Goal: Feedback & Contribution: Contribute content

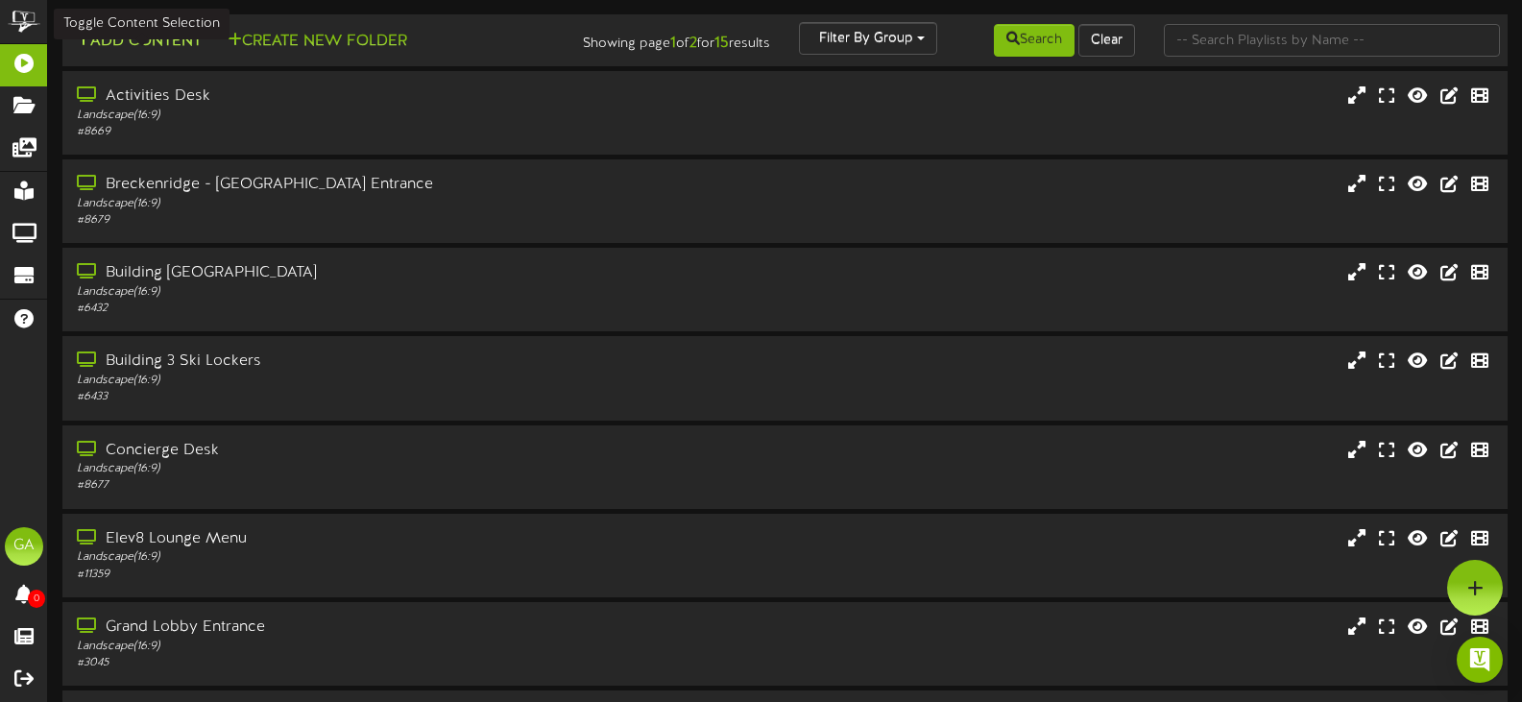
click at [157, 41] on button "Add Content" at bounding box center [138, 42] width 137 height 24
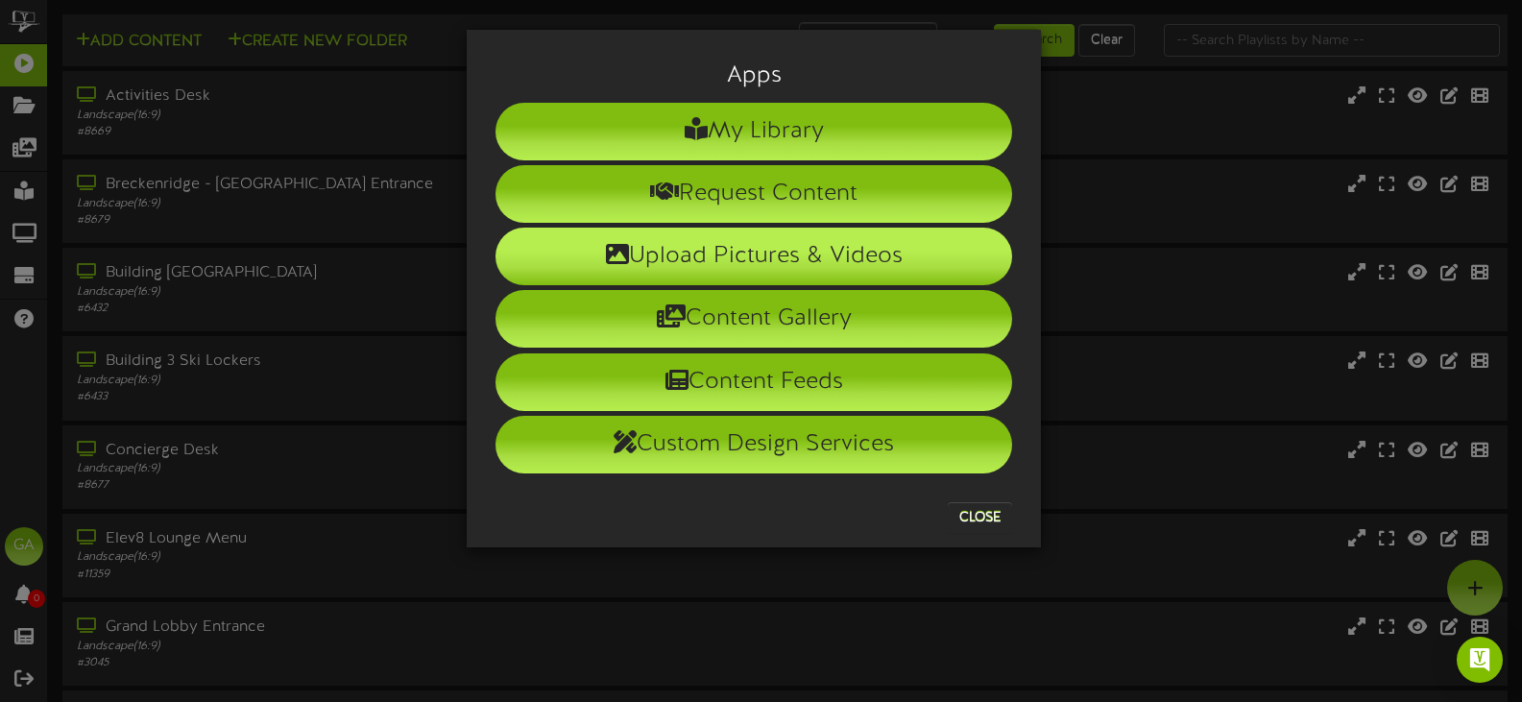
click at [817, 270] on li "Upload Pictures & Videos" at bounding box center [753, 257] width 517 height 58
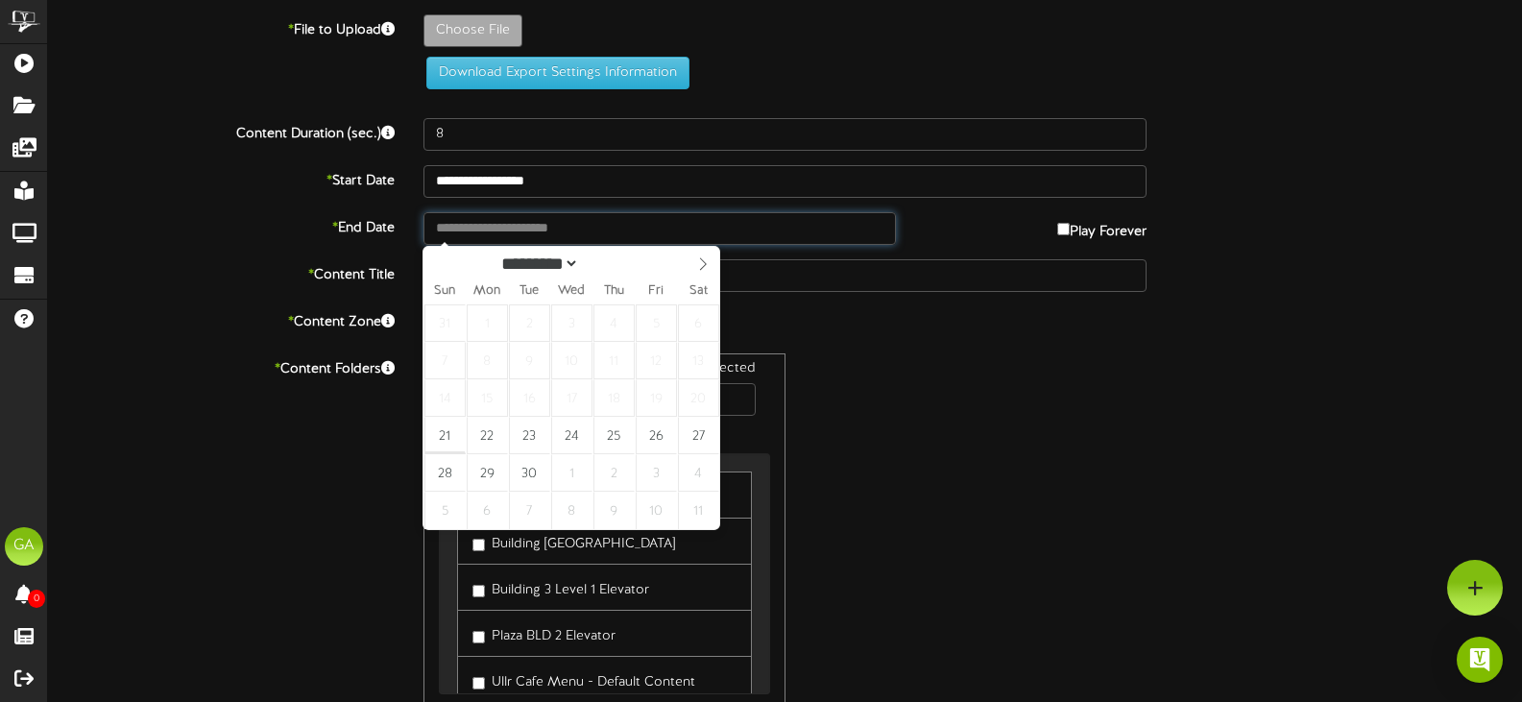
click at [607, 224] on input "text" at bounding box center [659, 228] width 472 height 33
type input "**********"
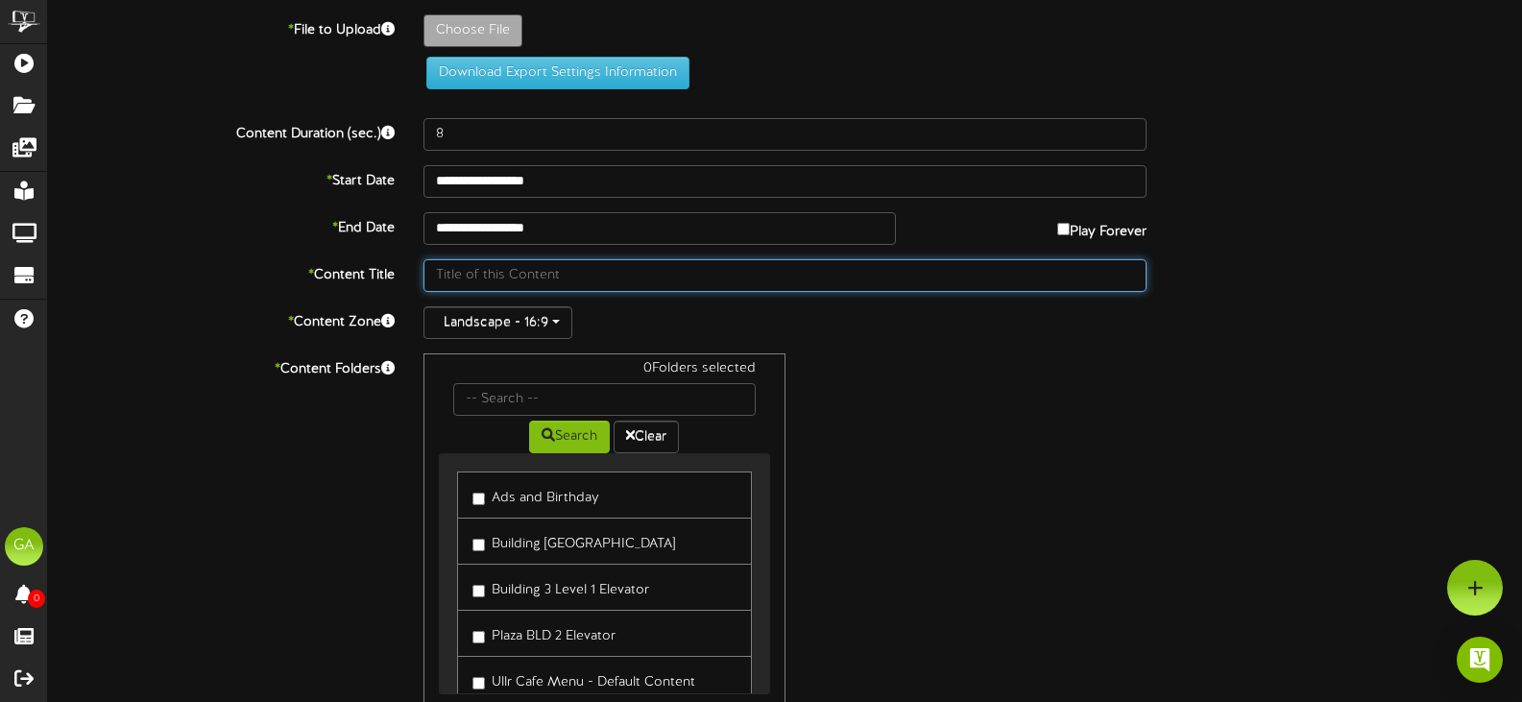
click at [496, 269] on input "text" at bounding box center [784, 275] width 723 height 33
type input "Birthday"
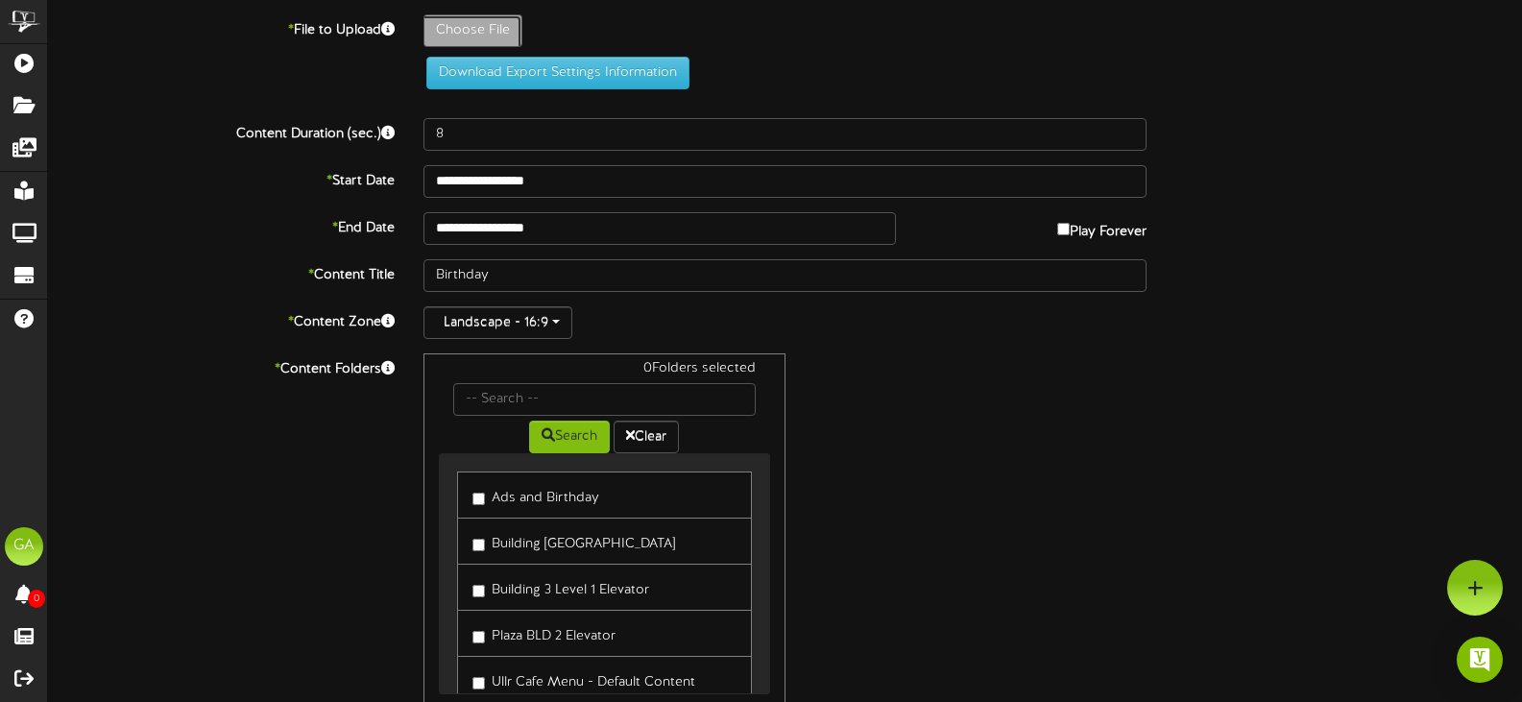
type input "**********"
type input "Happy9thBirthdayClair"
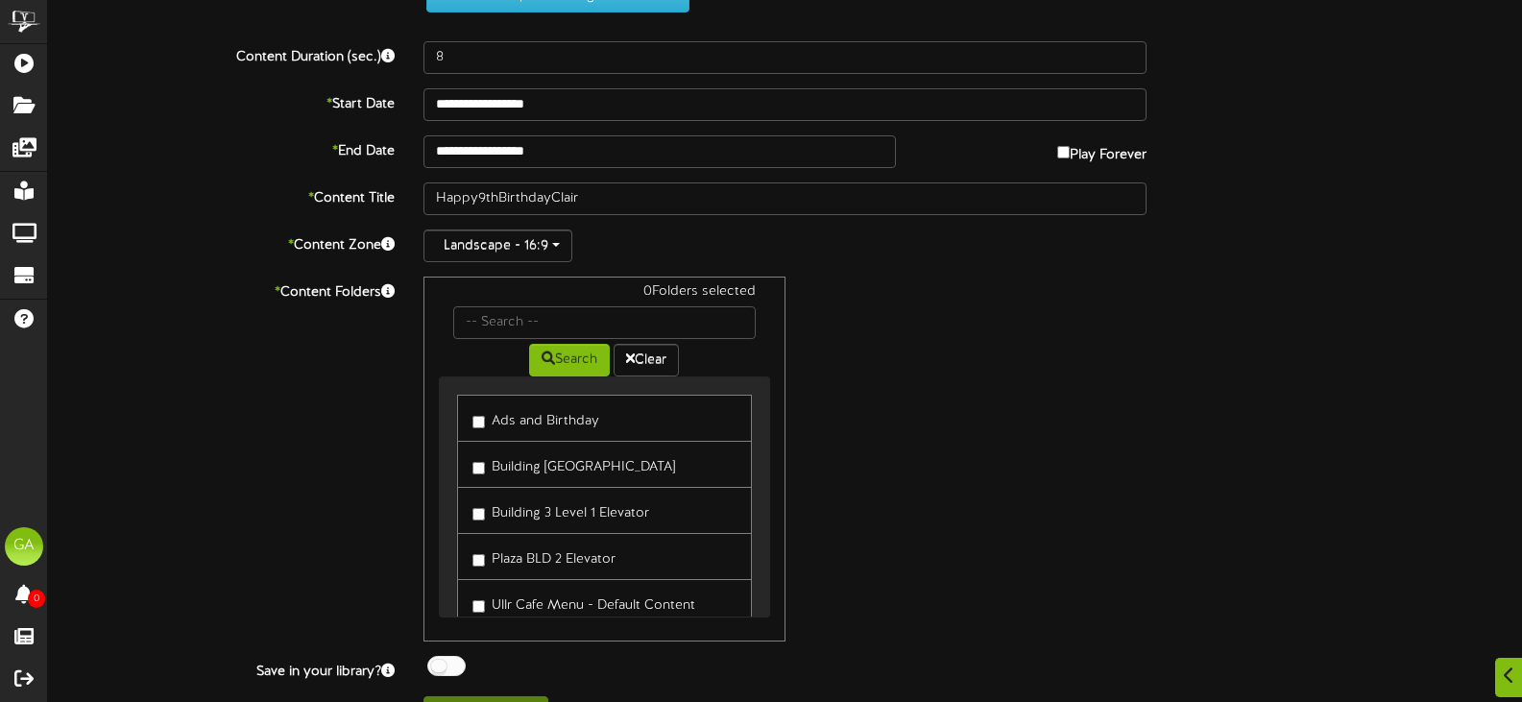
scroll to position [184, 0]
click at [591, 419] on label "Ads and Birthday" at bounding box center [535, 418] width 127 height 26
click at [963, 432] on div "1 Folders selected Search Clear Ads and Birthday Building [GEOGRAPHIC_DATA] Menu" at bounding box center [785, 459] width 752 height 365
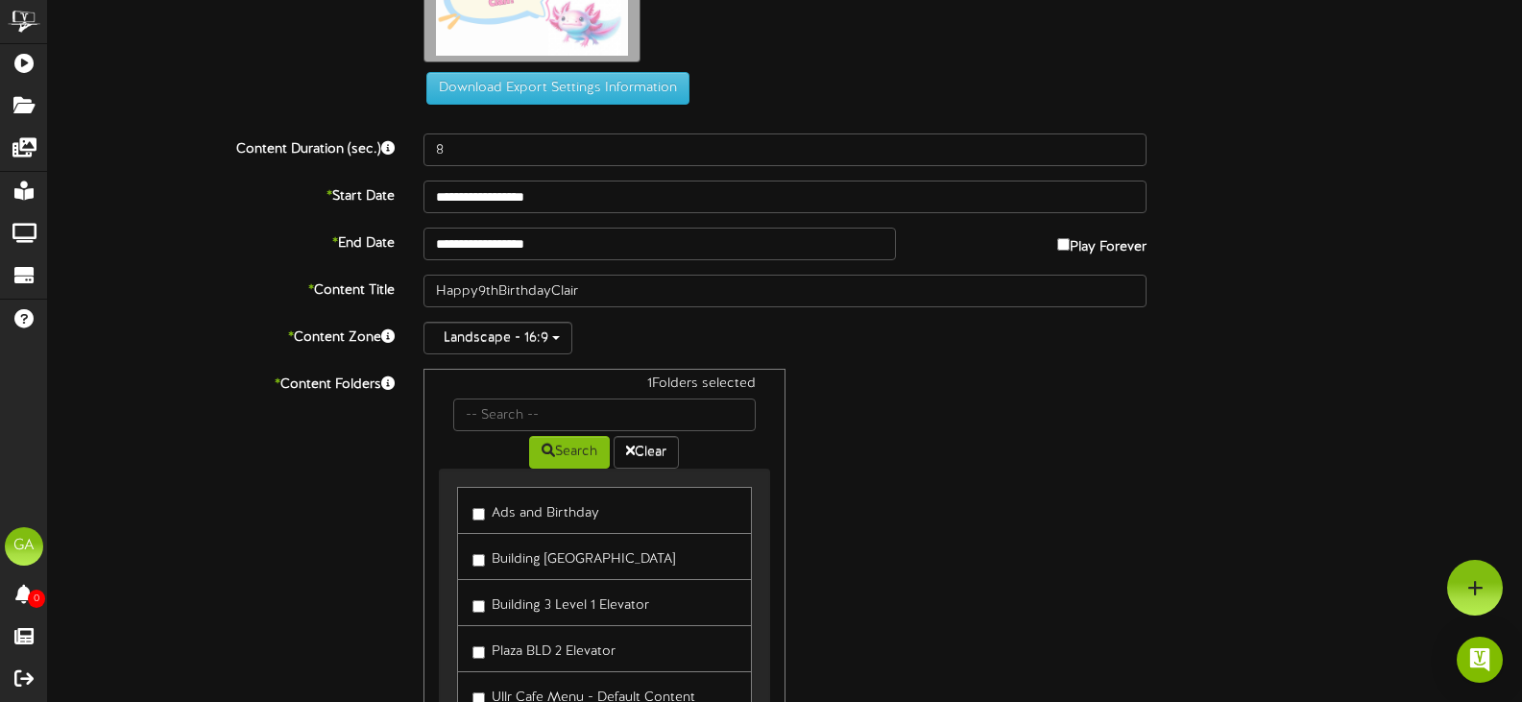
scroll to position [226, 0]
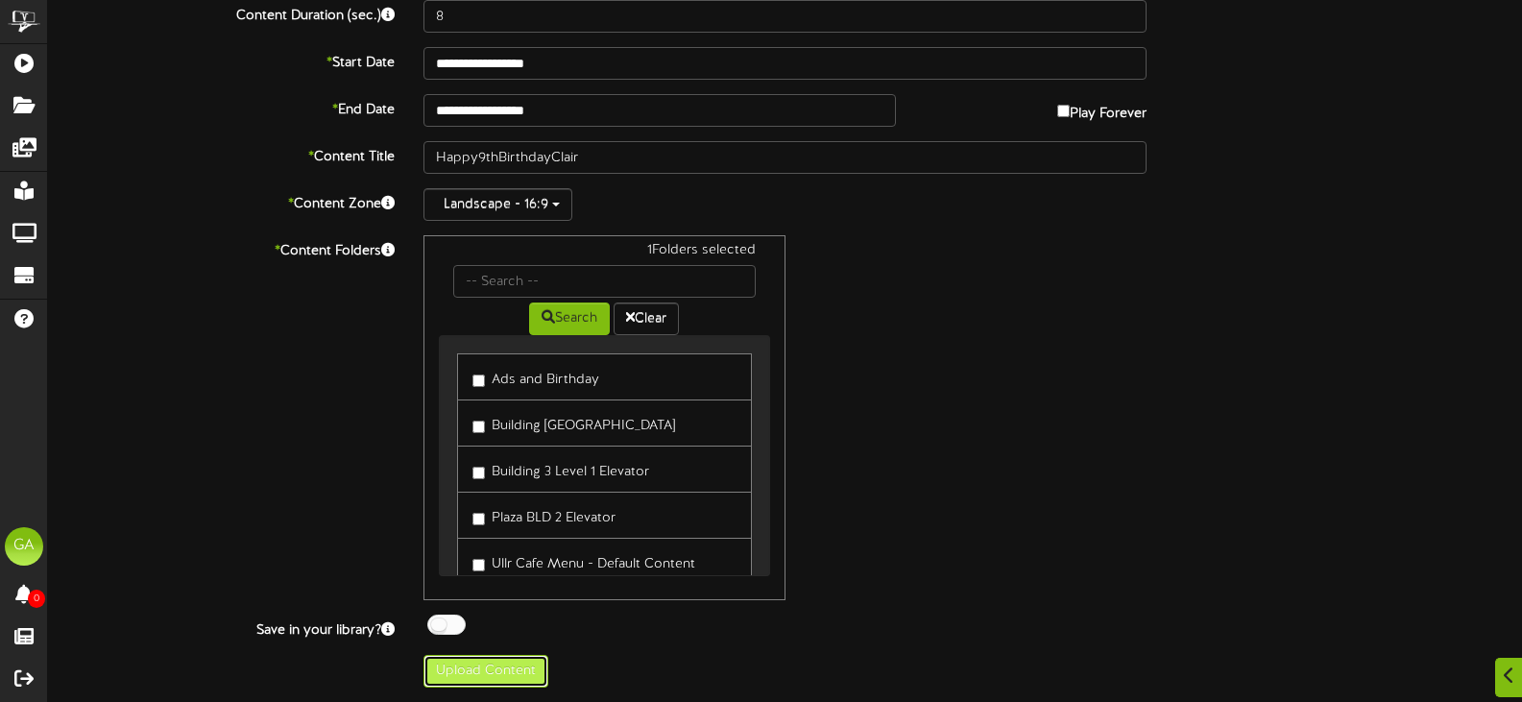
click at [511, 671] on button "Upload Content" at bounding box center [485, 671] width 125 height 33
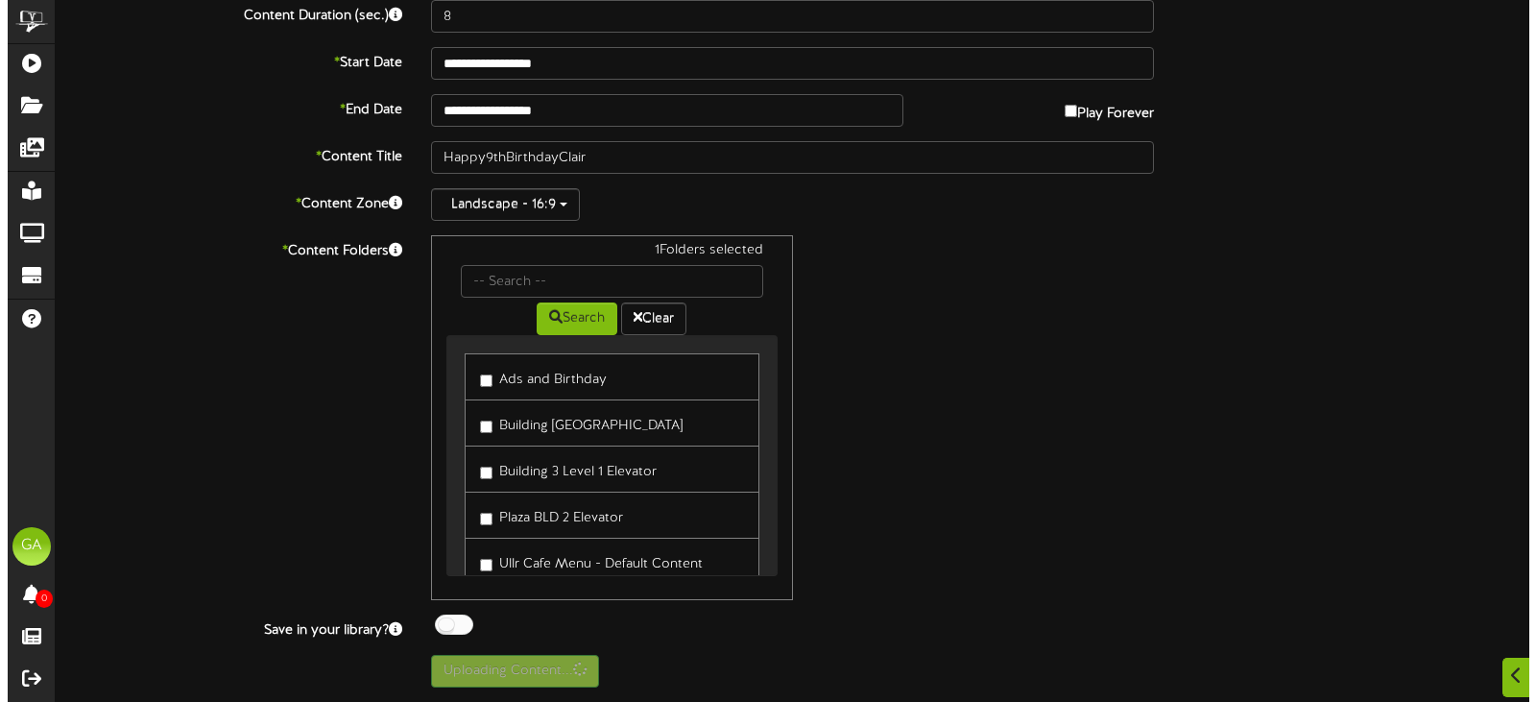
scroll to position [0, 0]
